Goal: Answer question/provide support

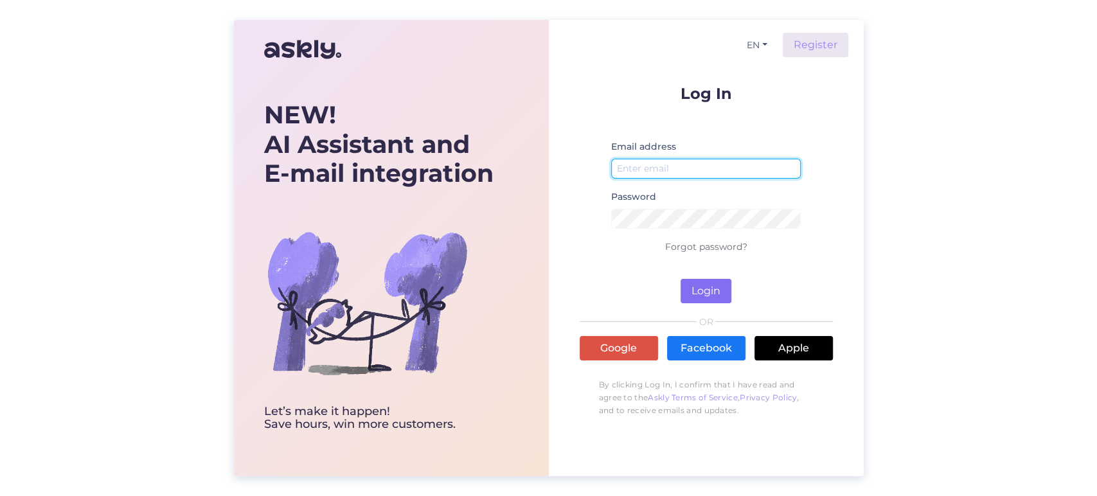
type input "[EMAIL_ADDRESS][DOMAIN_NAME]"
click at [705, 288] on button "Login" at bounding box center [705, 291] width 51 height 24
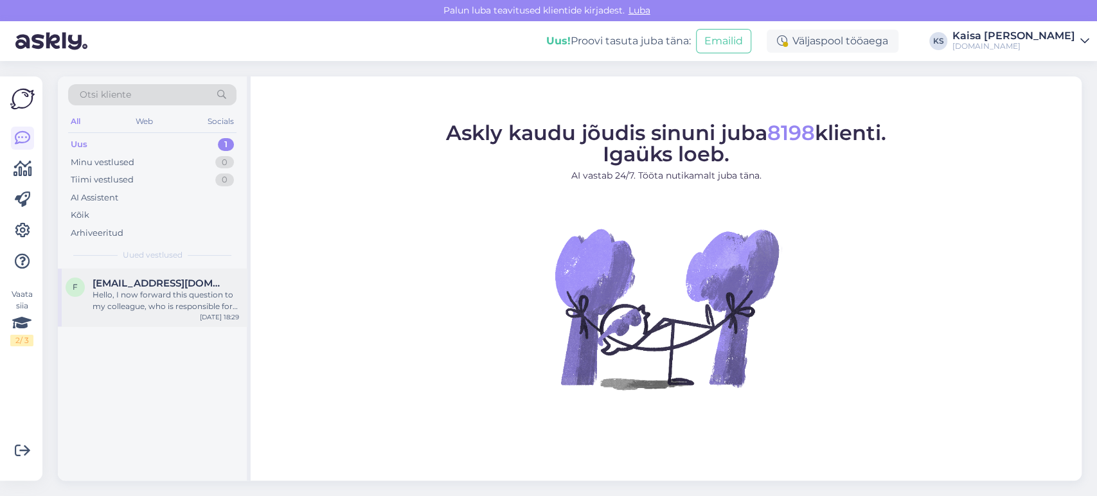
click at [156, 317] on div "f [EMAIL_ADDRESS][DOMAIN_NAME] Hello, I now forward this question to my colleag…" at bounding box center [152, 298] width 189 height 58
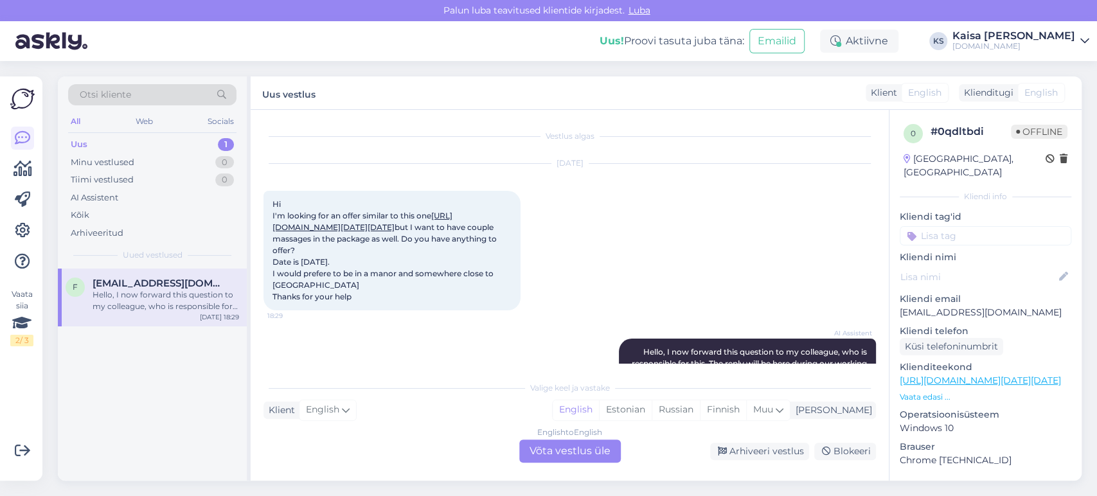
scroll to position [98, 0]
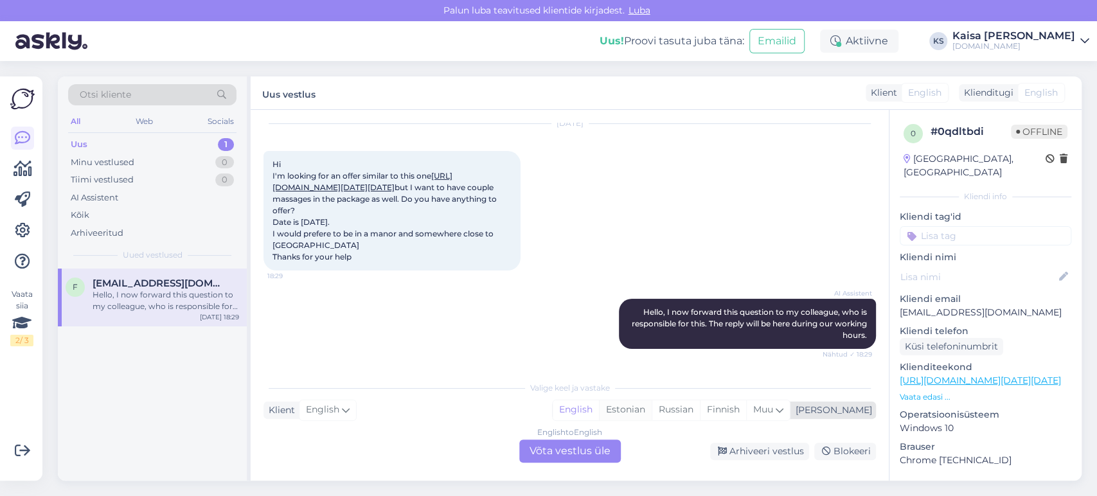
click at [652, 412] on div "Estonian" at bounding box center [625, 409] width 53 height 19
click at [603, 451] on div "English to Estonian Võta vestlus üle" at bounding box center [570, 451] width 102 height 23
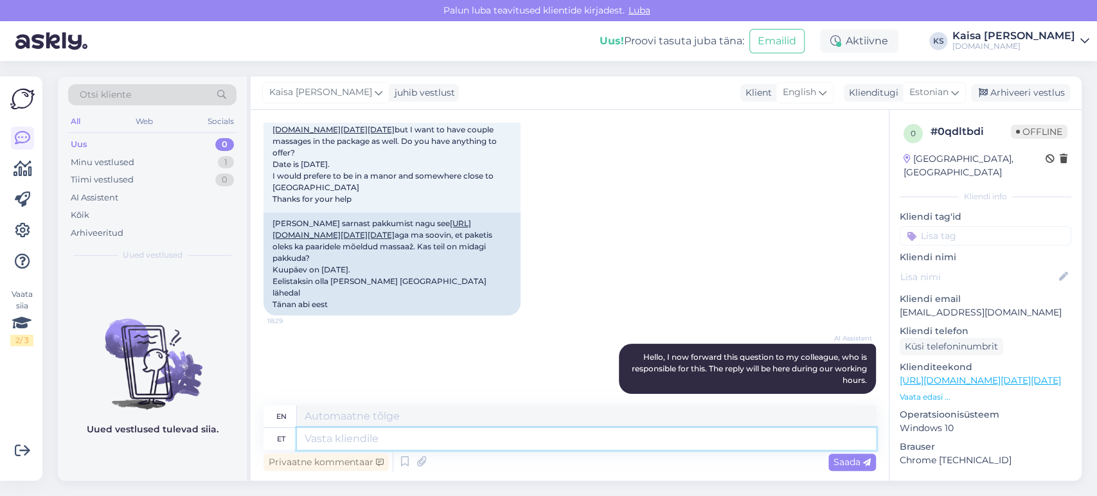
click at [548, 443] on textarea at bounding box center [586, 439] width 579 height 22
type textarea "Tere"
type textarea "Hello"
type textarea "Tere, si"
type textarea "Hello,"
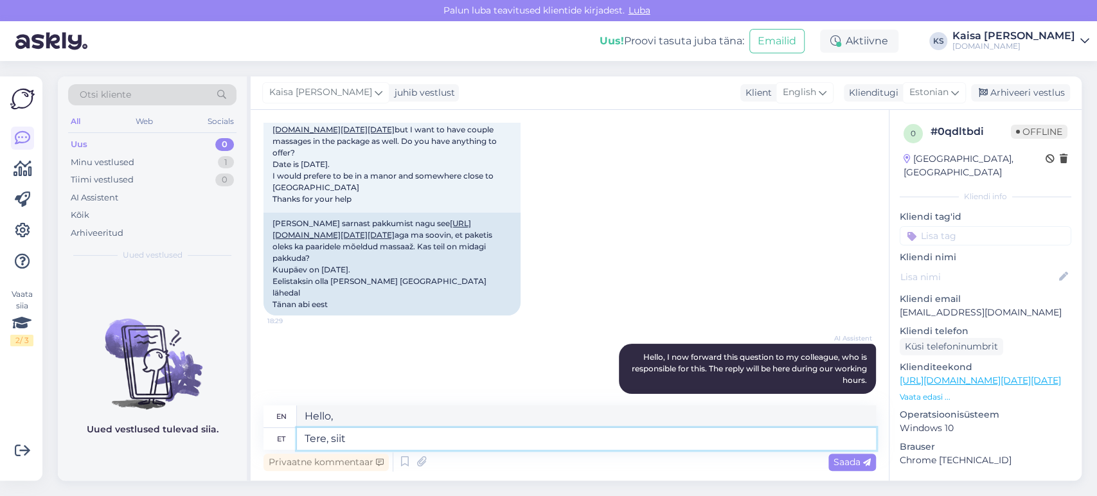
type textarea "Tere, siit"
type textarea "Hello, here"
type textarea "Tere, siit leiate"
type textarea "Hello, here you can find"
type textarea "Tere, siit leiate kõi"
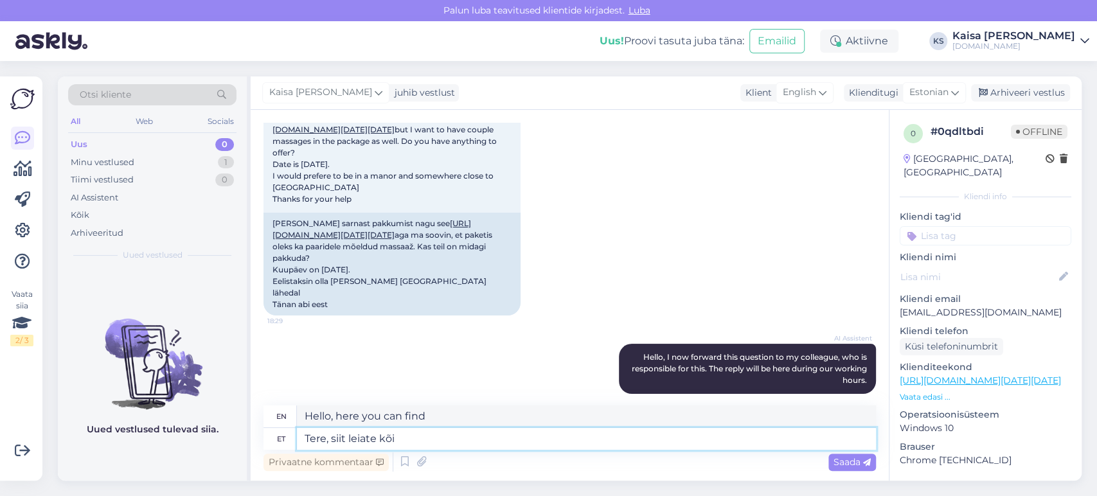
type textarea "Hello, here you can find everything"
type textarea "Tere, siit leiate kõik mõ"
type textarea "Hello, you can find everything here"
type textarea "Tere, siit leiate kõik mõisapakkumised"
type textarea "Hello, here you can find all the manor offers"
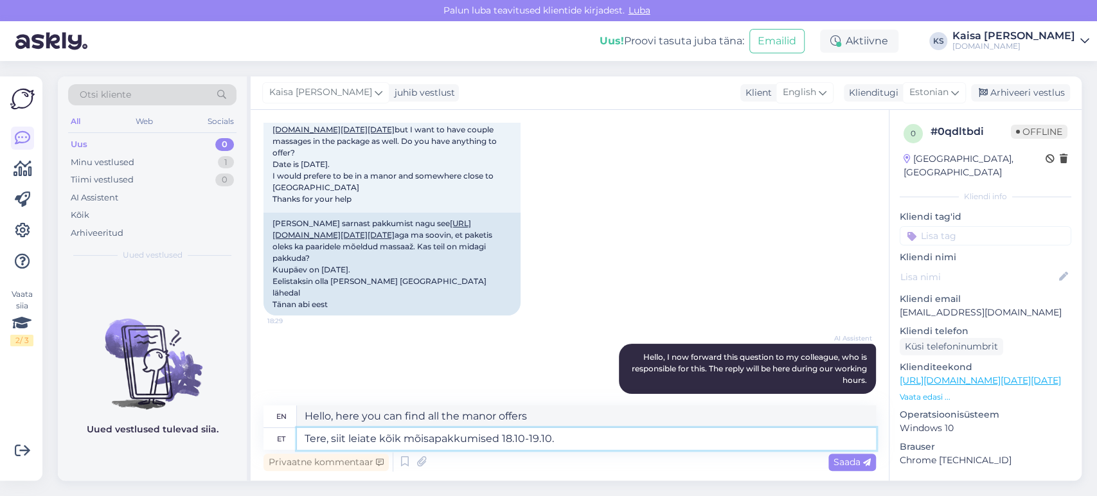
type textarea "Tere, siit leiate kõik mõisapakkumised 18.10-19.10."
type textarea "Hello, here you can find all the manor offers 18.10-19.10."
paste textarea "[URL][DOMAIN_NAME]"
type textarea "Tere, siit leiate kõik mõisapakkumised 18.10-19.10. [URL][DOMAIN_NAME]"
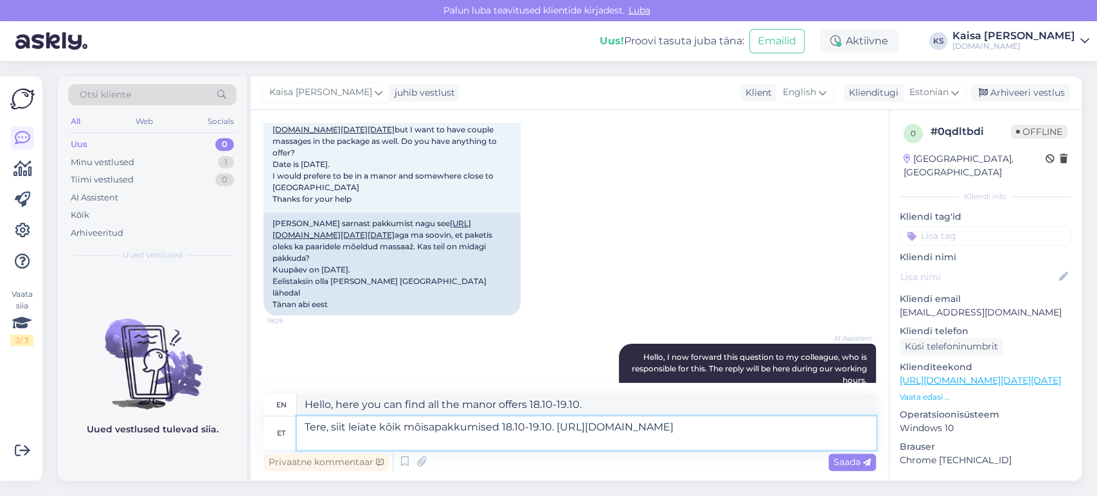
type textarea "Hello, here you can find all the manor offers 18.10-19.10. [URL][DOMAIN_NAME]"
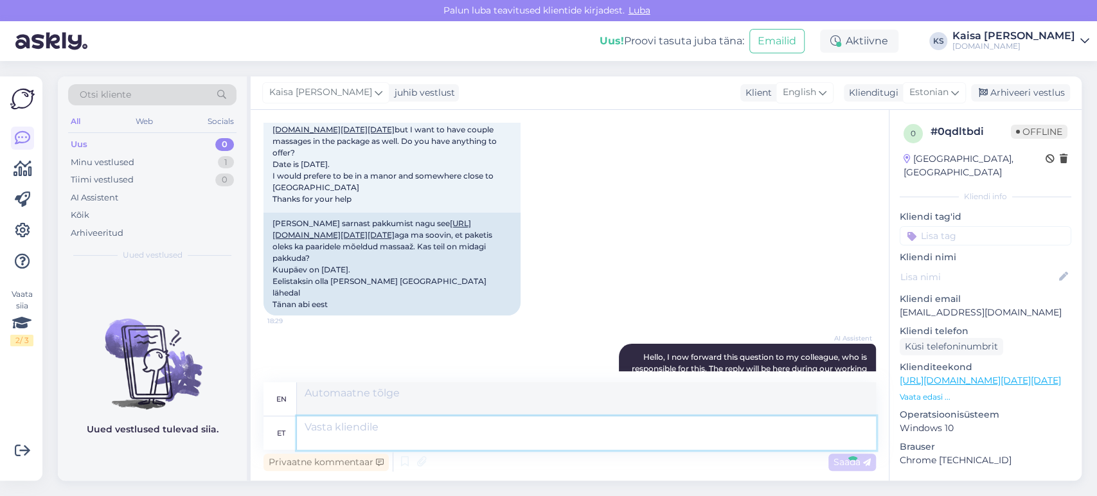
scroll to position [377, 0]
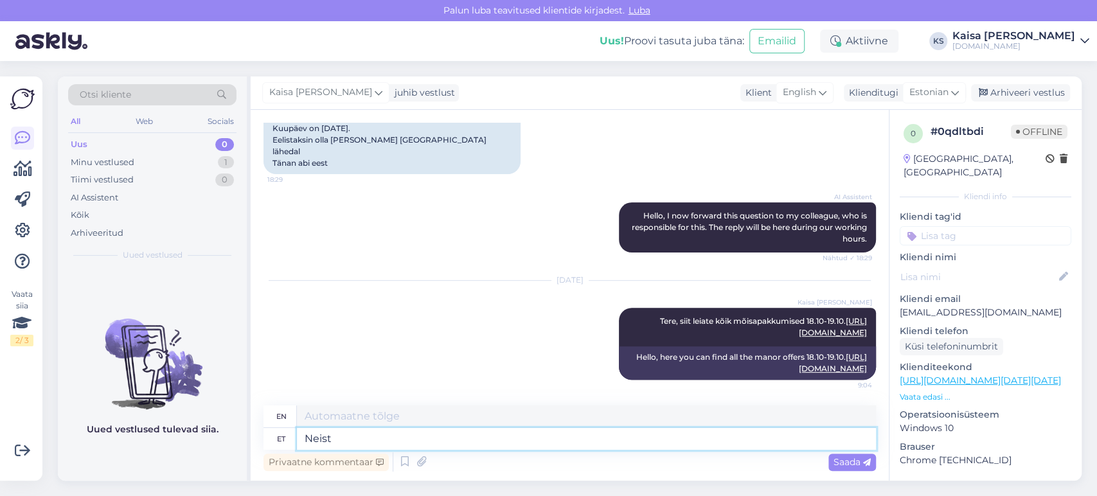
type textarea "Neist k"
type textarea "Of these, k"
type textarea "Neist"
type textarea "Of them"
type textarea "N"
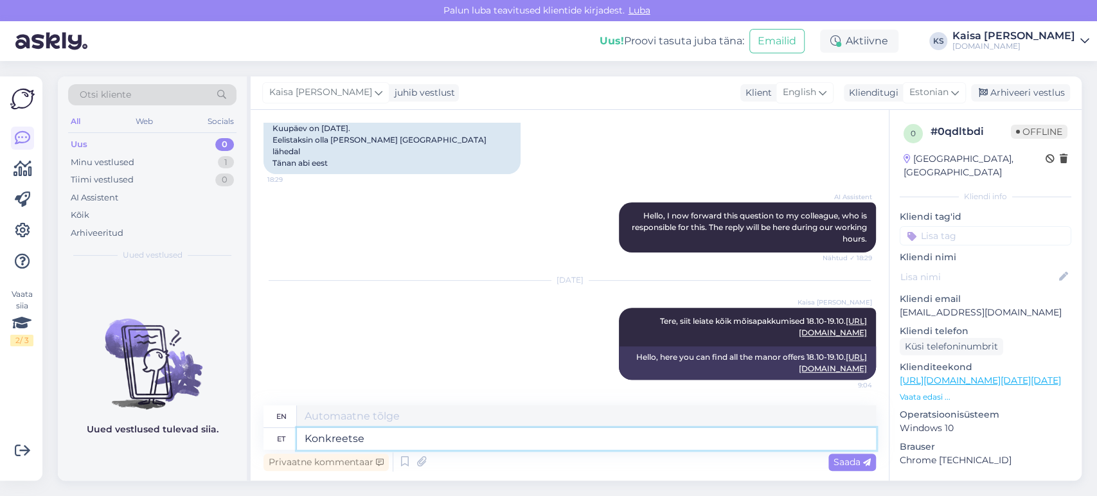
type textarea "Konkreetse m"
type textarea "Specific"
type textarea "Konkreetse majutusasutusega ühe"
type textarea "With a specific property"
type textarea "Konkreetse majutusasutusega ühendust v"
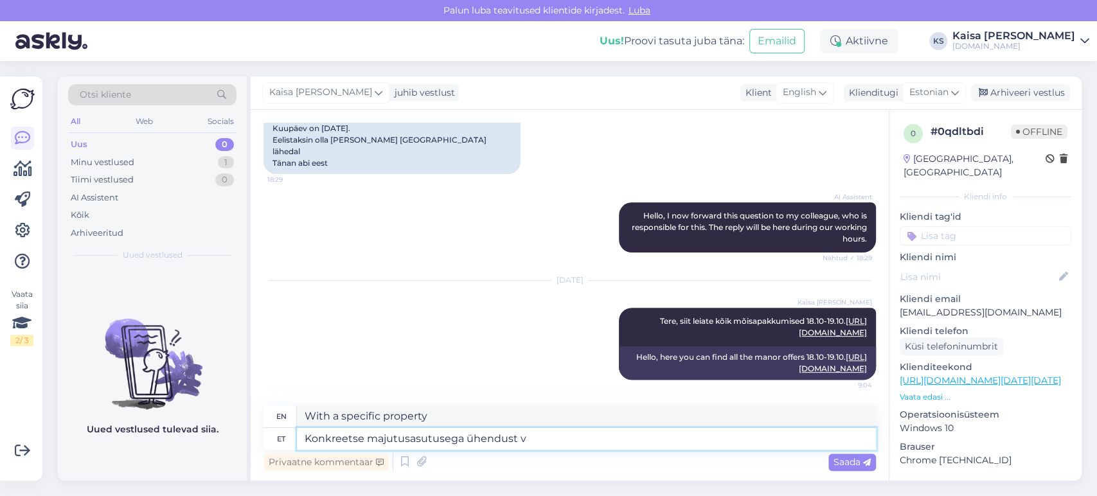
type textarea "Contact a specific property"
type textarea "Konkreetse majutusasutusega ühendust võttes,"
type textarea "By contacting the specific accommodation,"
type textarea "Konkreetse majutusasutusega ühendust võttes, saate uur"
type textarea "By contacting a specific property, you can"
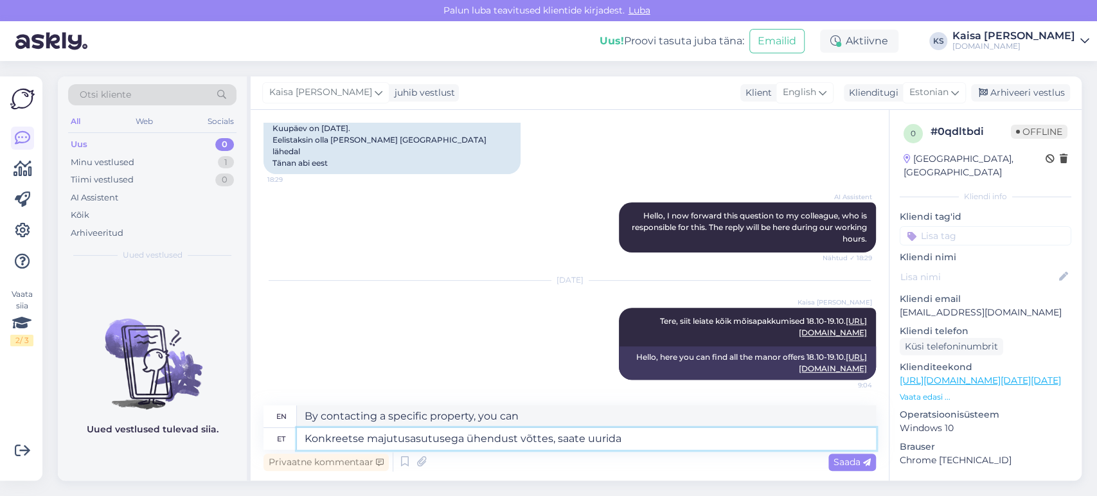
type textarea "Konkreetse majutusasutusega ühendust võttes, saate uurida"
type textarea "By contacting the specific property, you can inquire"
type textarea "Konkreetse majutusasutusega ühendust võttes, saate uurida massaa"
type textarea "You can inquire about the massage by contacting the specific property."
type textarea "Konkreetse majutusasutusega ühendust võttes, saate uurida massaažiteenuse koh"
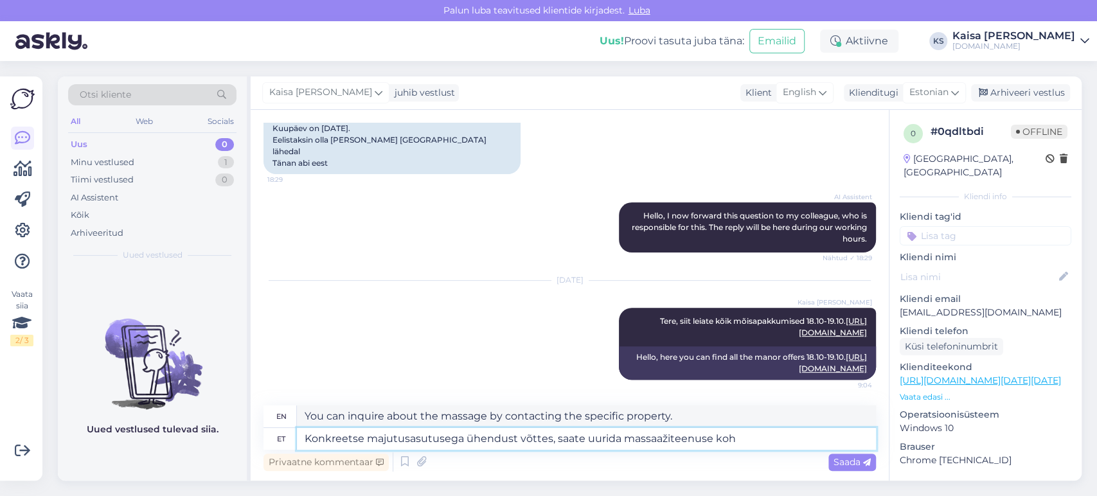
type textarea "You can inquire about massage services by contacting the specific property."
type textarea "Konkreetse majutusasutusega ühendust võttes, saate uurida massaažiteenuse kohta…"
type textarea "You can inquire about massage services by contacting the specific property. Unf…"
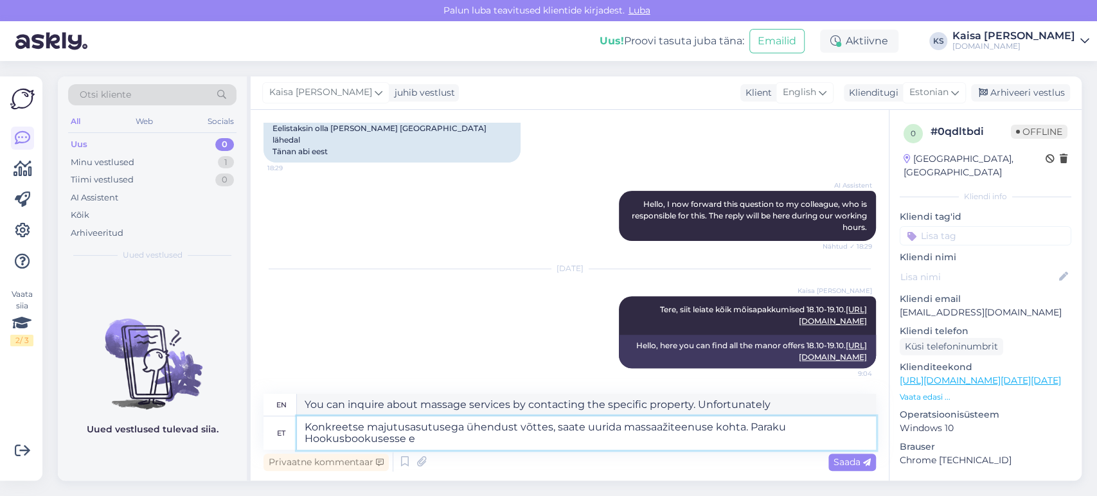
type textarea "Konkreetse majutusasutusega ühendust võttes, saate uurida massaažiteenuse kohta…"
type textarea "You can inquire about massage services by contacting the specific accommodation…"
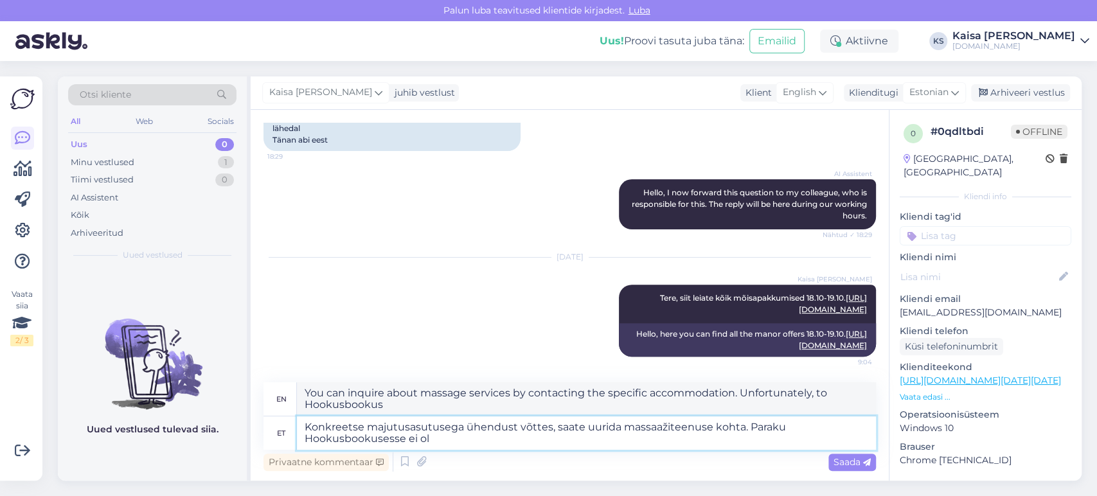
type textarea "Konkreetse majutusasutusega ühendust võttes, saate uurida massaažiteenuse kohta…"
type textarea "You can inquire about massage services by contacting the specific accommodation…"
type textarea "Konkreetse majutusasutusega ühendust võttes, saate uurida massaažiteenuse kohta…"
type textarea "You can inquire about massage services by contacting the specific accommodation…"
type textarea "Konkreetse majutusasutusega ühendust võttes, saate uurida massaažiteenuse kohta…"
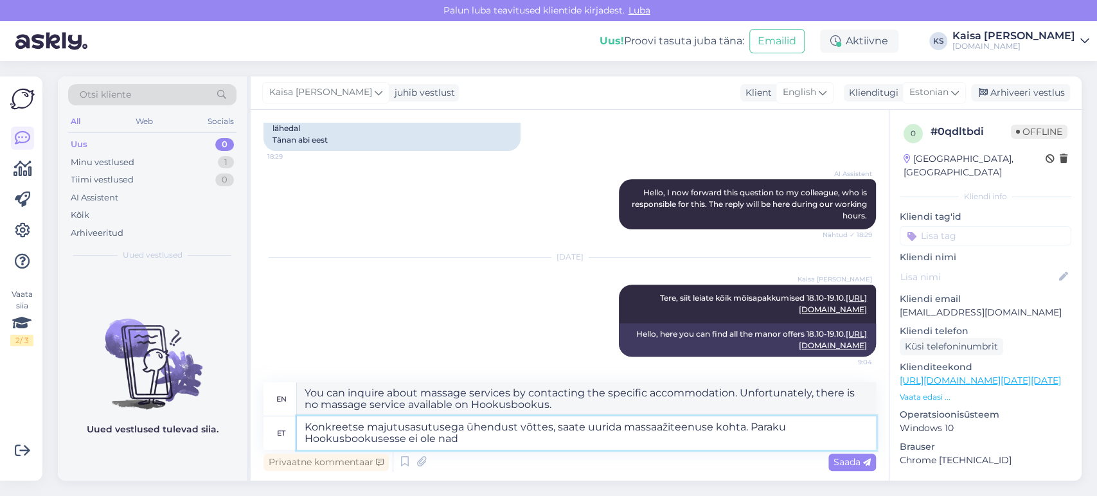
type textarea "You can inquire about massage services by contacting the specific accommodation…"
type textarea "Konkreetse majutusasutusega ühendust võttes, saate uurida massaažiteenuse kohta…"
type textarea "You can inquire about massage services by contacting the specific accommodation…"
type textarea "Konkreetse majutusasutusega ühendust võttes, saate uurida massaažiteenuse kohta…"
type textarea "You can inquire about massage services by contacting the specific accommodation…"
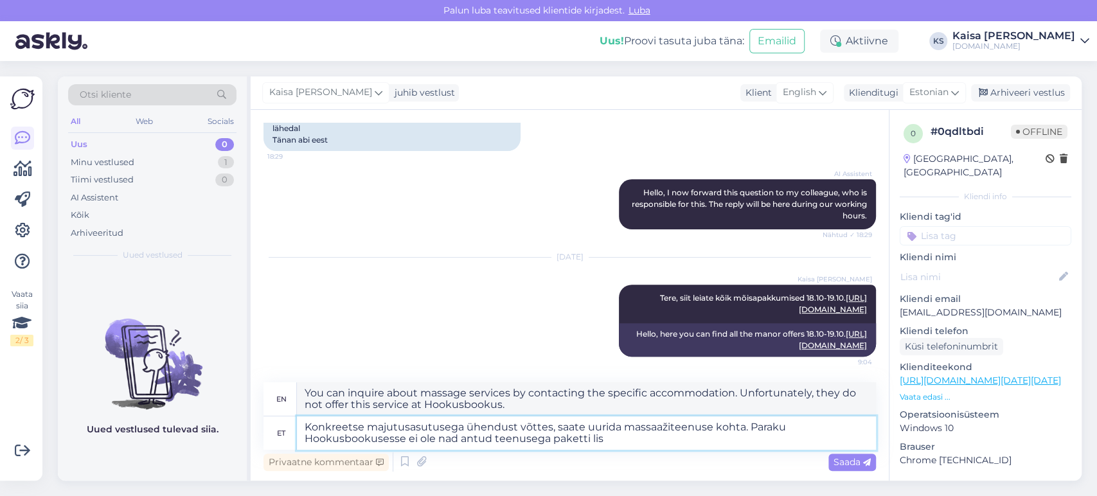
type textarea "Konkreetse majutusasutusega ühendust võttes, saate uurida massaažiteenuse kohta…"
type textarea "You can inquire about massage services by contacting the specific accommodation…"
type textarea "Konkreetse majutusasutusega ühendust võttes, saate uurida massaažiteenuse kohta…"
type textarea "You can inquire about massage services by contacting the specific accommodation…"
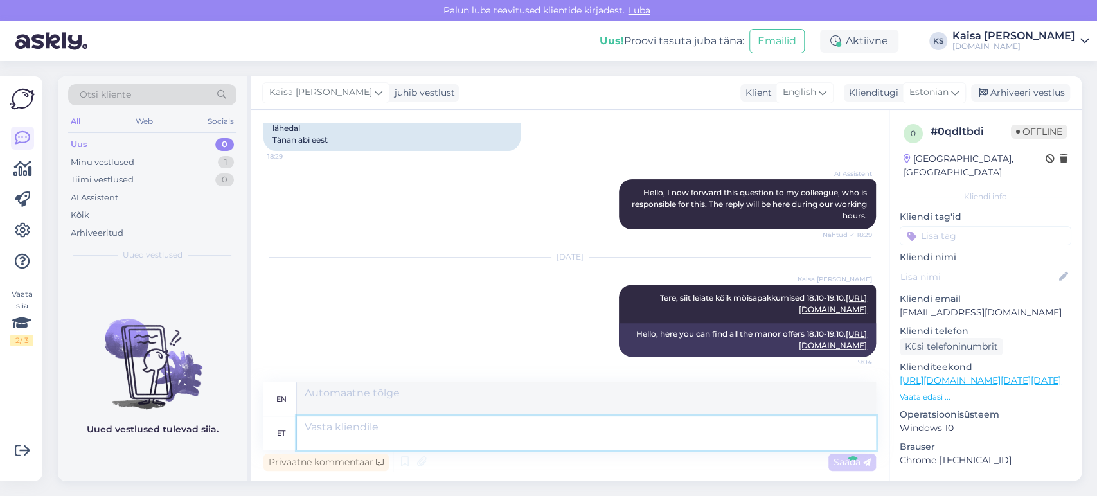
scroll to position [501, 0]
